Goal: Transaction & Acquisition: Obtain resource

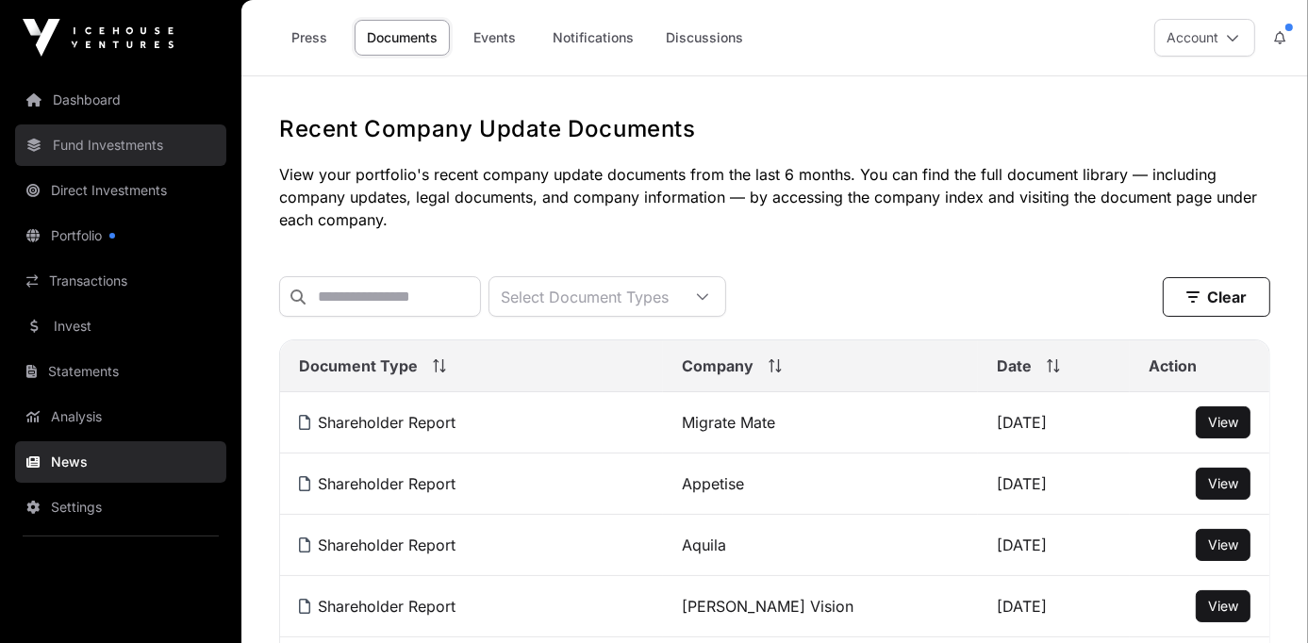
click at [138, 144] on link "Fund Investments" at bounding box center [120, 144] width 211 height 41
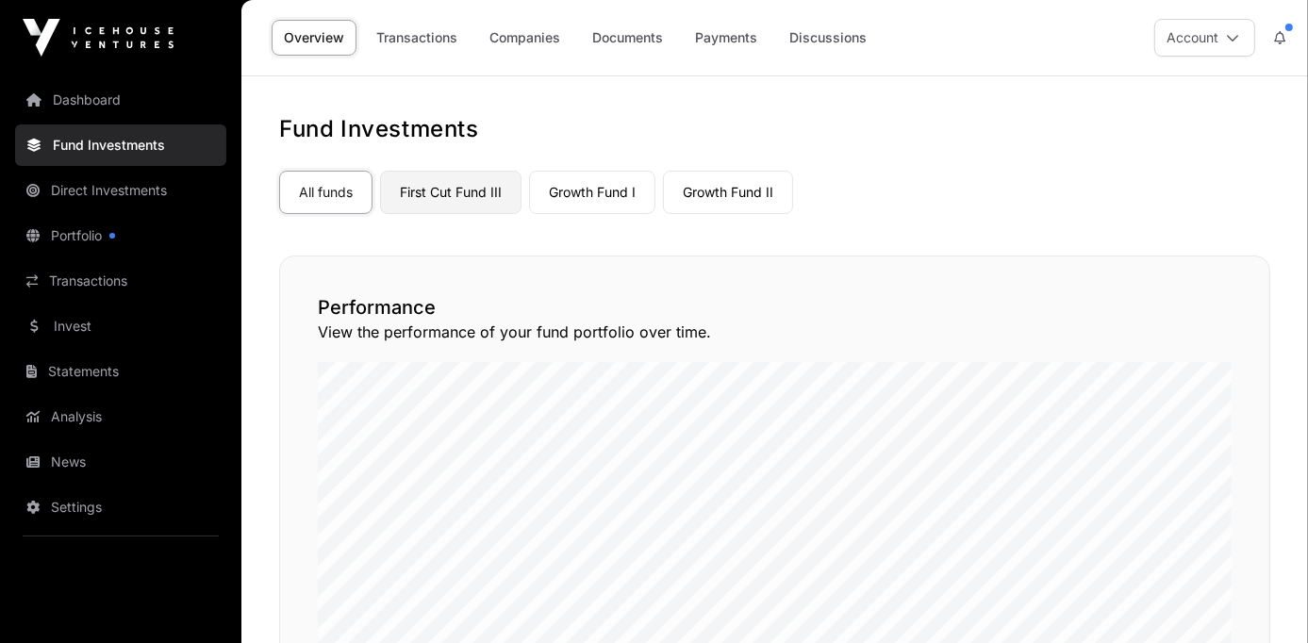
click at [438, 190] on link "First Cut Fund III" at bounding box center [450, 192] width 141 height 43
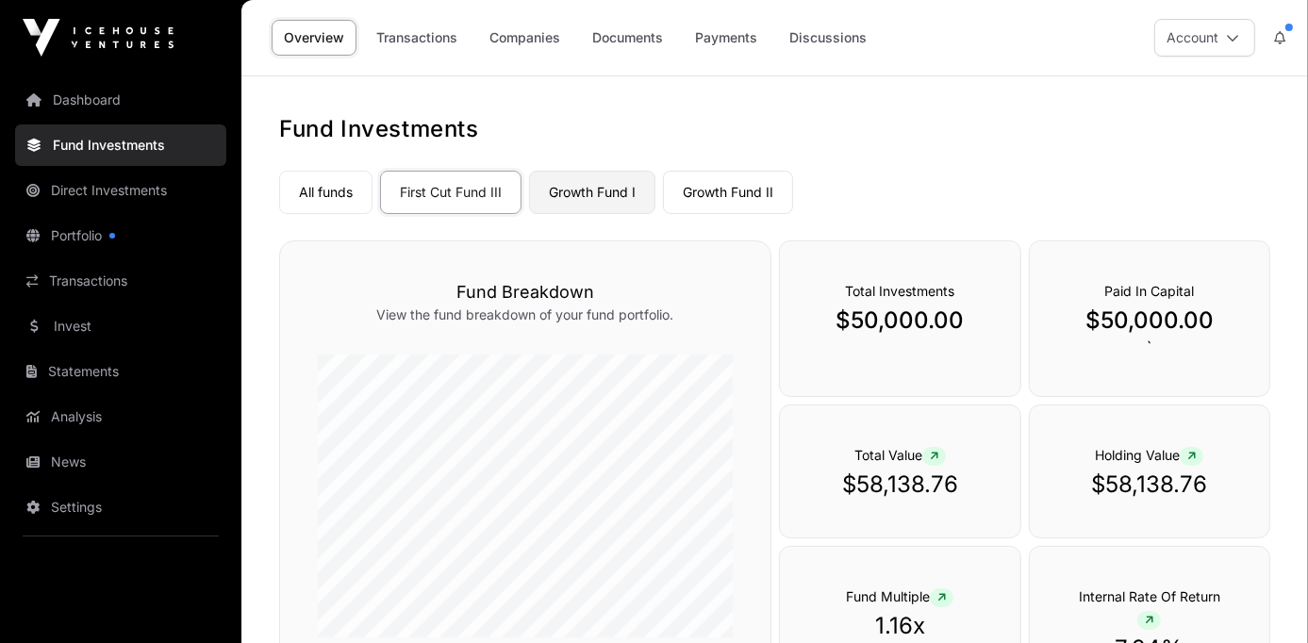
click at [590, 188] on link "Growth Fund I" at bounding box center [592, 192] width 126 height 43
click at [717, 191] on link "Growth Fund II" at bounding box center [728, 192] width 130 height 43
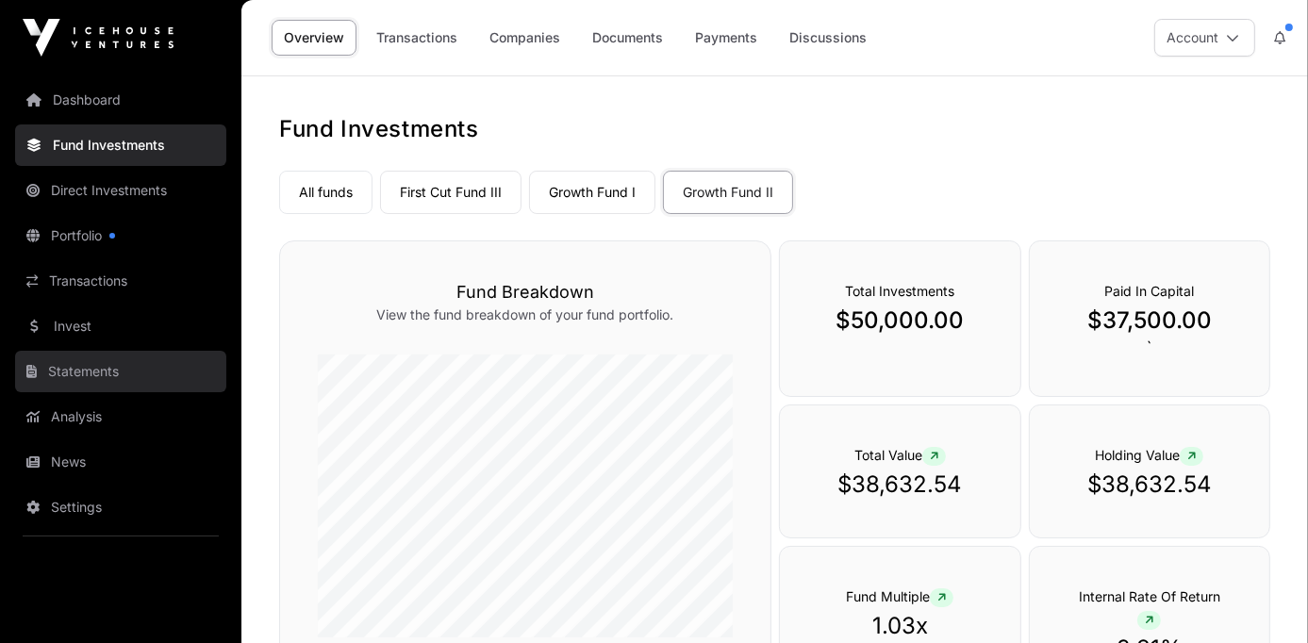
click at [100, 371] on link "Statements" at bounding box center [120, 371] width 211 height 41
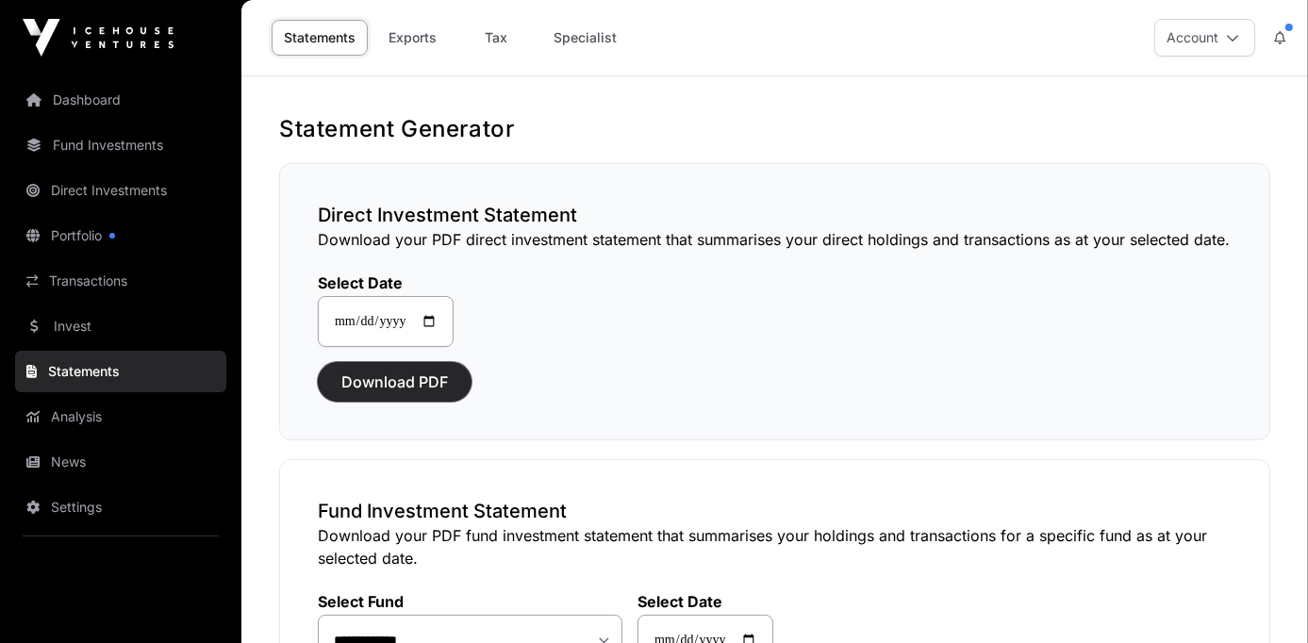
click at [390, 380] on span "Download PDF" at bounding box center [394, 382] width 107 height 23
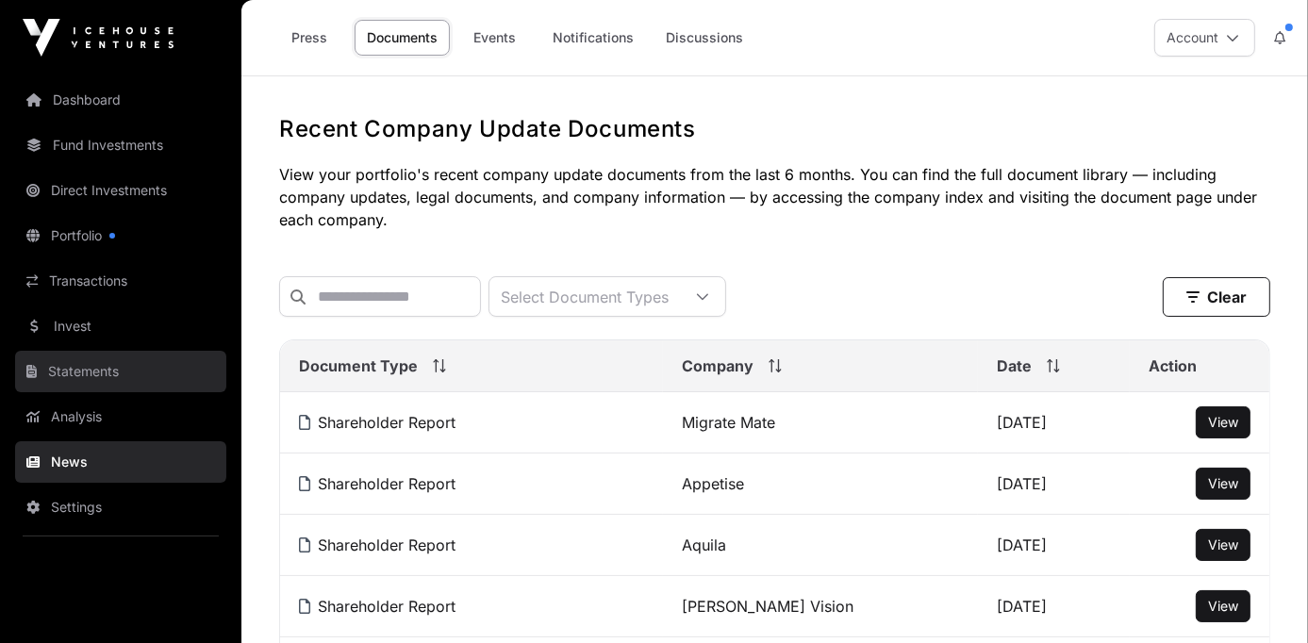
click at [107, 368] on link "Statements" at bounding box center [120, 371] width 211 height 41
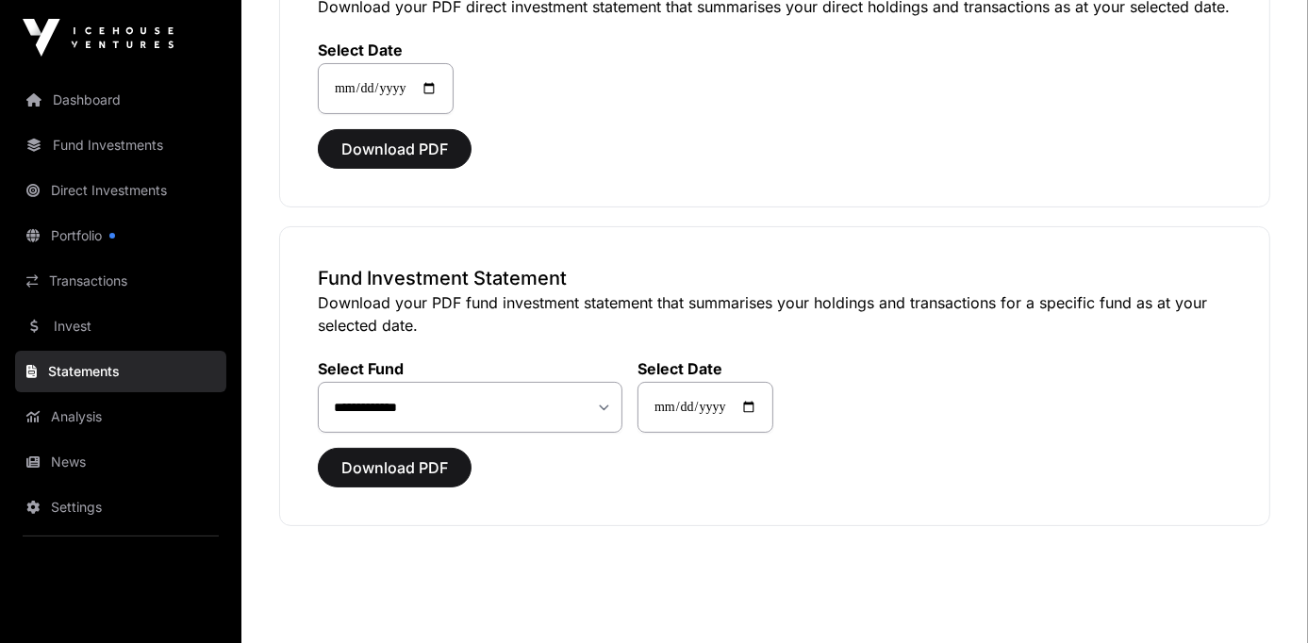
scroll to position [272, 0]
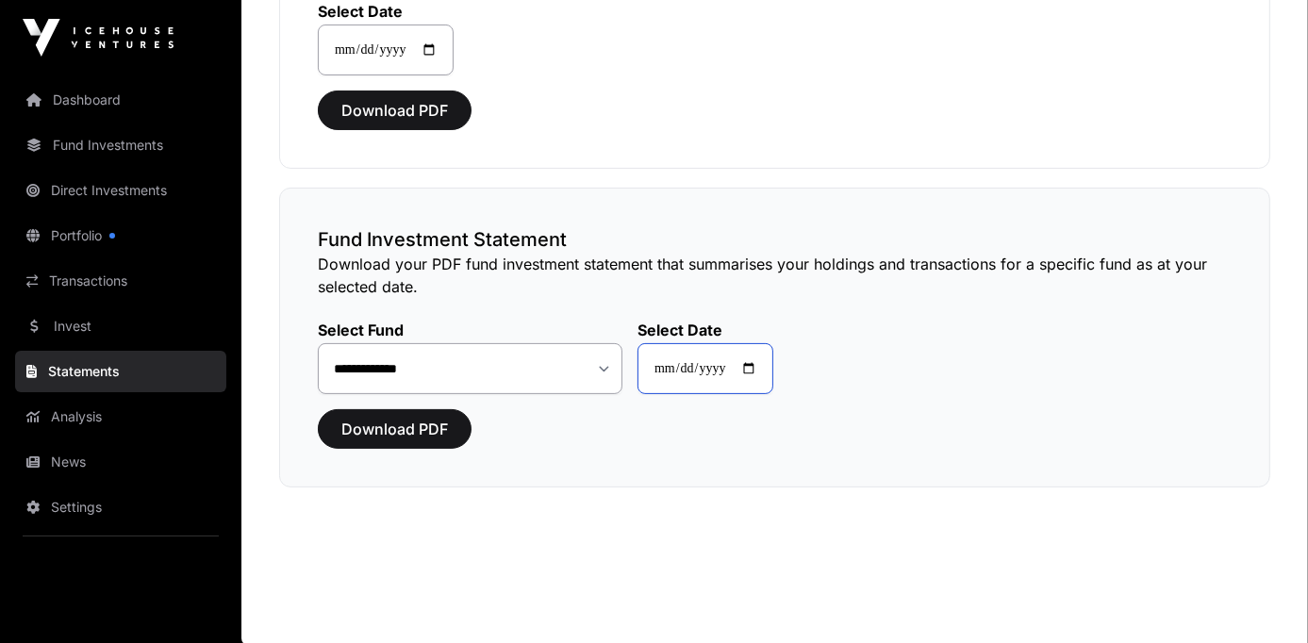
click at [764, 366] on input "**********" at bounding box center [706, 368] width 136 height 51
type input "**********"
click at [395, 424] on span "Download PDF" at bounding box center [394, 429] width 107 height 23
